Goal: Check status: Check status

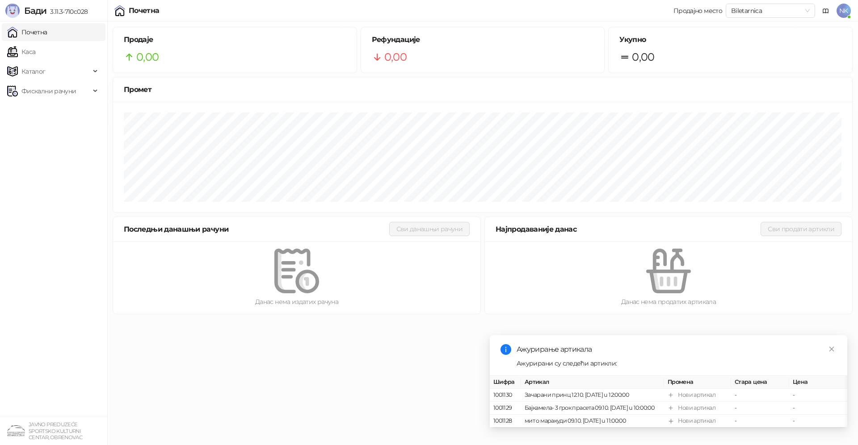
click at [40, 37] on link "Почетна" at bounding box center [27, 32] width 40 height 18
click at [835, 344] on link "Close" at bounding box center [832, 349] width 10 height 10
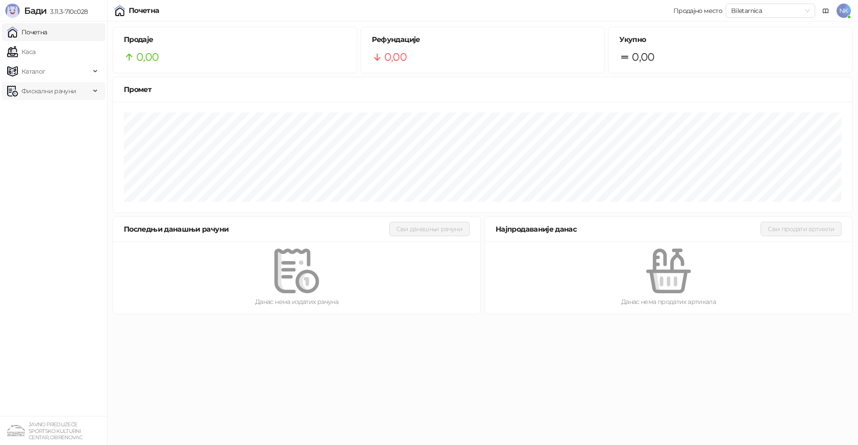
click at [56, 90] on span "Фискални рачуни" at bounding box center [48, 91] width 55 height 18
click at [43, 32] on link "Почетна" at bounding box center [27, 32] width 40 height 18
click at [58, 130] on link "По данима" at bounding box center [34, 131] width 47 height 18
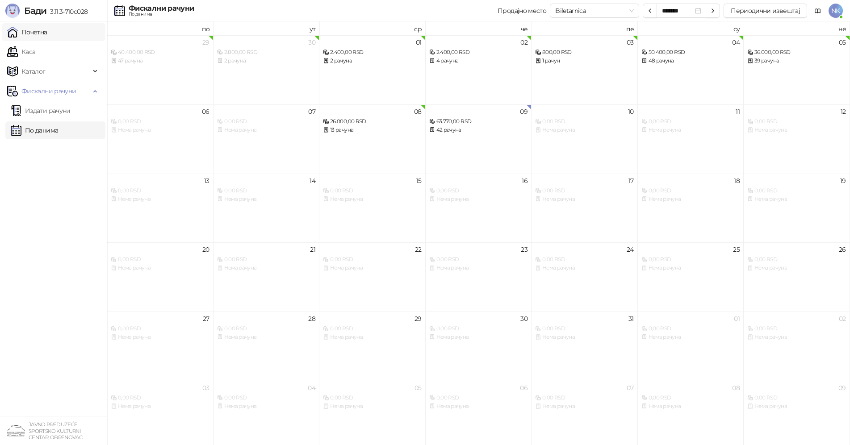
click at [36, 34] on link "Почетна" at bounding box center [27, 32] width 40 height 18
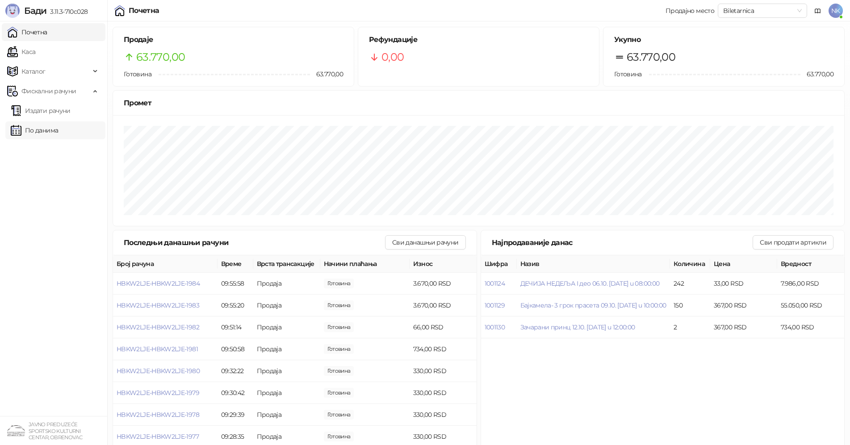
click at [44, 130] on link "По данима" at bounding box center [34, 131] width 47 height 18
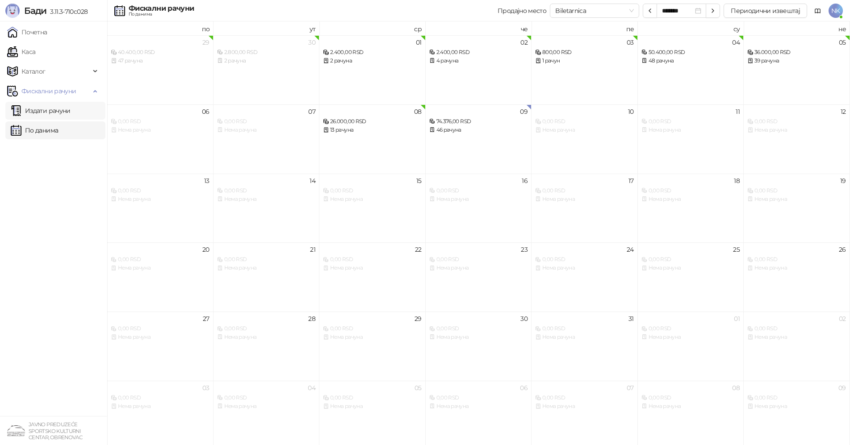
click at [48, 109] on link "Издати рачуни" at bounding box center [41, 111] width 60 height 18
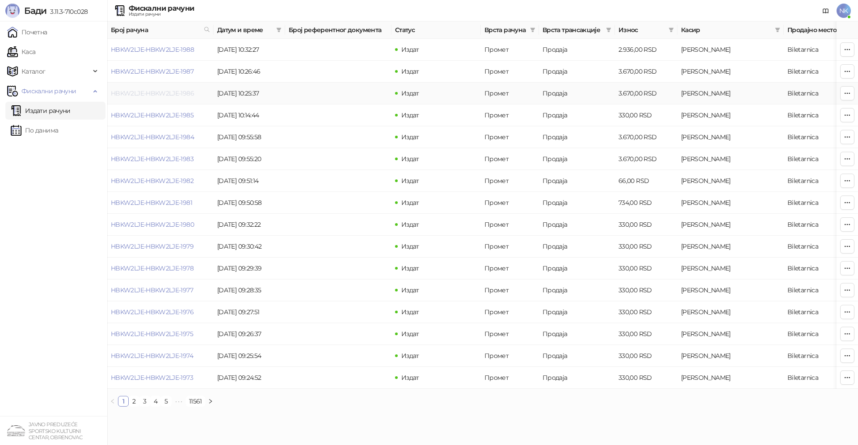
click at [192, 92] on link "HBKW2LJE-HBKW2LJE-1986" at bounding box center [152, 93] width 83 height 8
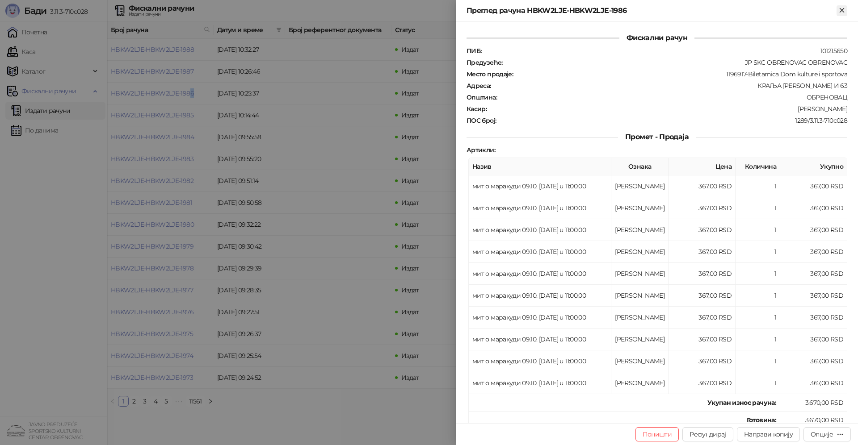
click at [839, 8] on icon "Close" at bounding box center [842, 10] width 8 height 8
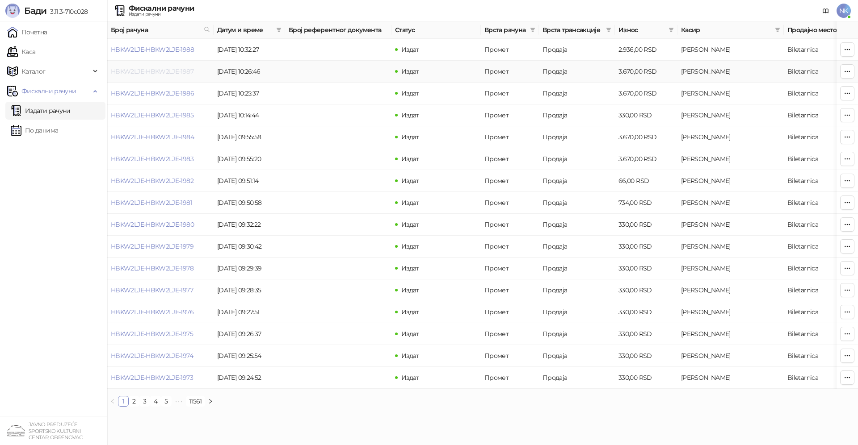
click at [185, 70] on link "HBKW2LJE-HBKW2LJE-1987" at bounding box center [152, 71] width 83 height 8
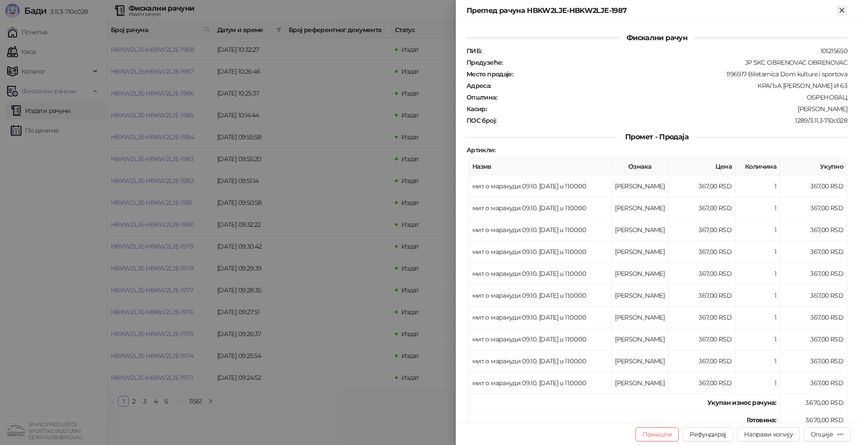
click at [839, 9] on icon "Close" at bounding box center [842, 10] width 8 height 8
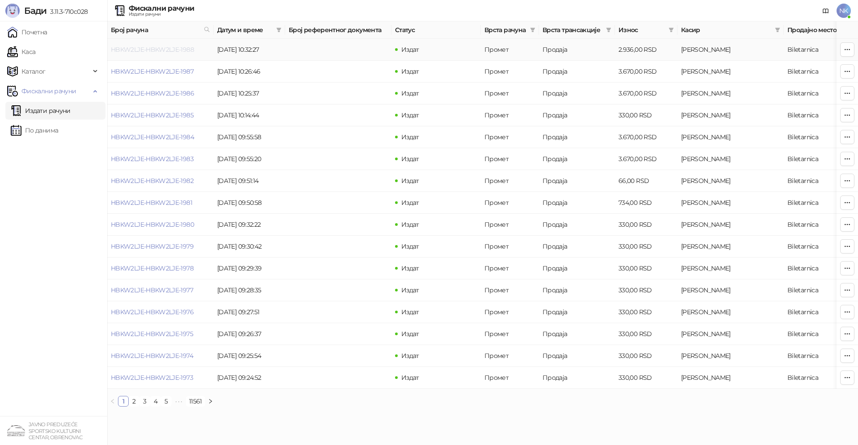
click at [172, 47] on link "HBKW2LJE-HBKW2LJE-1988" at bounding box center [152, 50] width 83 height 8
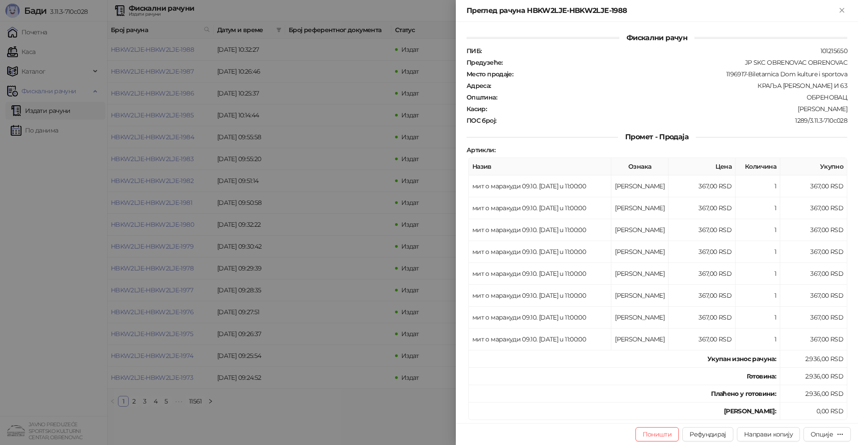
drag, startPoint x: 612, startPoint y: 158, endPoint x: 578, endPoint y: 152, distance: 34.4
click at [843, 9] on icon "Close" at bounding box center [841, 10] width 4 height 4
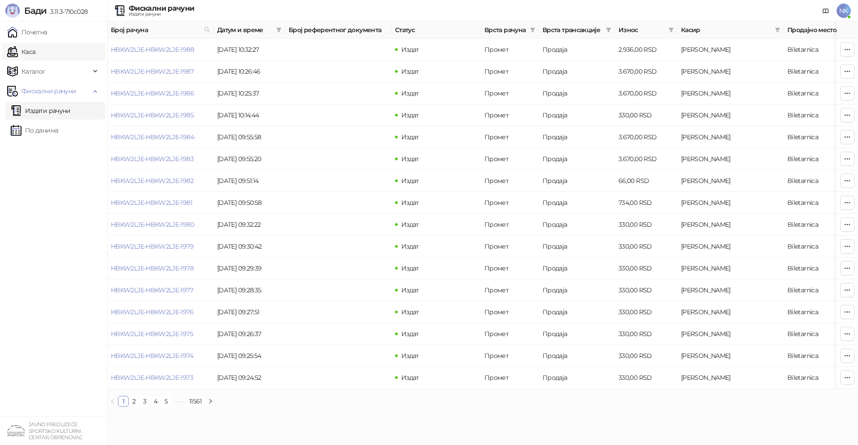
click at [30, 51] on link "Каса" at bounding box center [21, 52] width 28 height 18
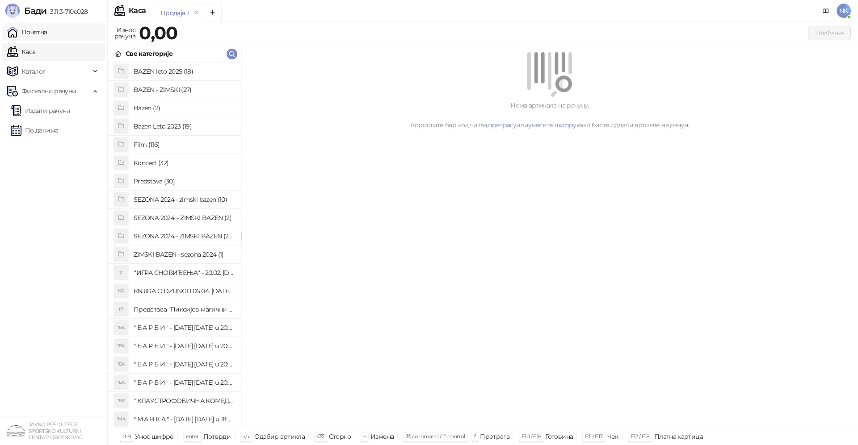
drag, startPoint x: 50, startPoint y: 32, endPoint x: 51, endPoint y: 42, distance: 10.3
click at [47, 32] on link "Почетна" at bounding box center [27, 32] width 40 height 18
